Goal: Information Seeking & Learning: Find specific fact

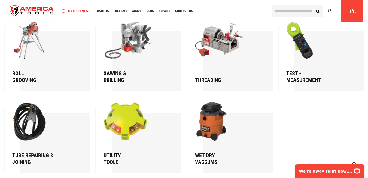
scroll to position [897, 0]
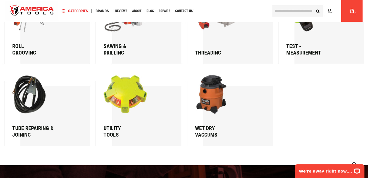
click at [293, 8] on input "text" at bounding box center [297, 11] width 50 height 12
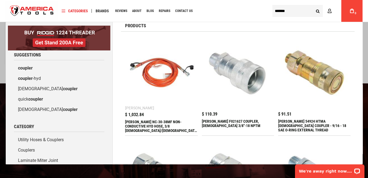
scroll to position [0, 0]
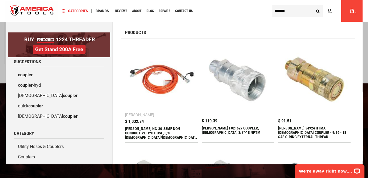
type input "*******"
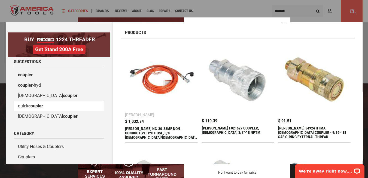
click at [25, 105] on link "quick coupler" at bounding box center [59, 106] width 90 height 10
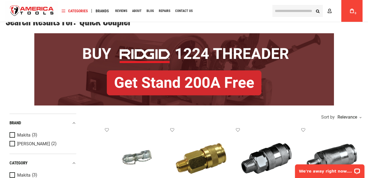
scroll to position [27, 0]
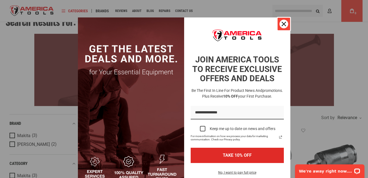
click at [282, 23] on icon "close icon" at bounding box center [284, 24] width 4 height 4
